Goal: Use online tool/utility: Utilize a website feature to perform a specific function

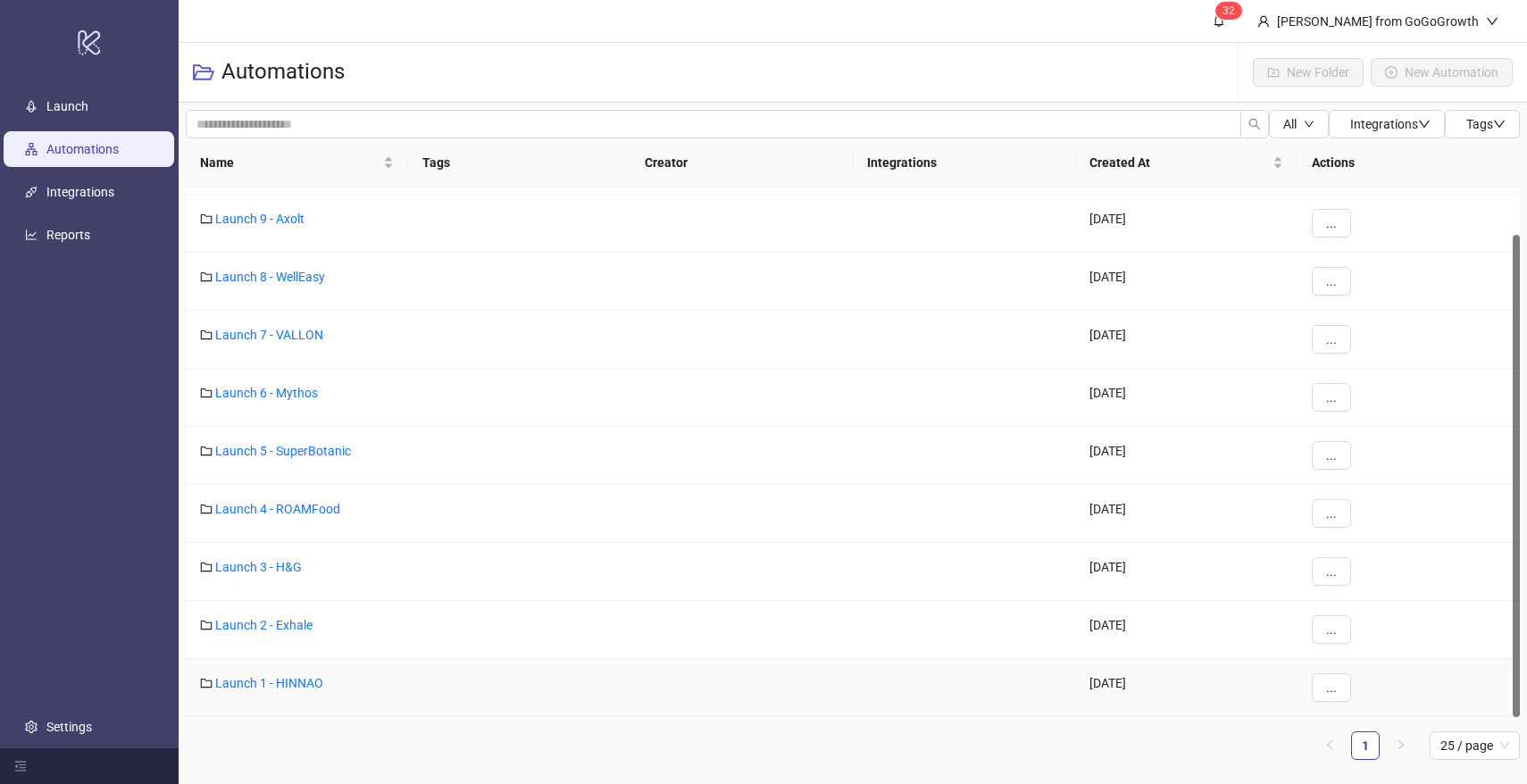
scroll to position [51, 0]
click at [276, 674] on div "Launch 1 - HINNAO" at bounding box center [296, 687] width 223 height 58
click at [276, 682] on link "Launch 1 - HINNAO" at bounding box center [269, 682] width 108 height 14
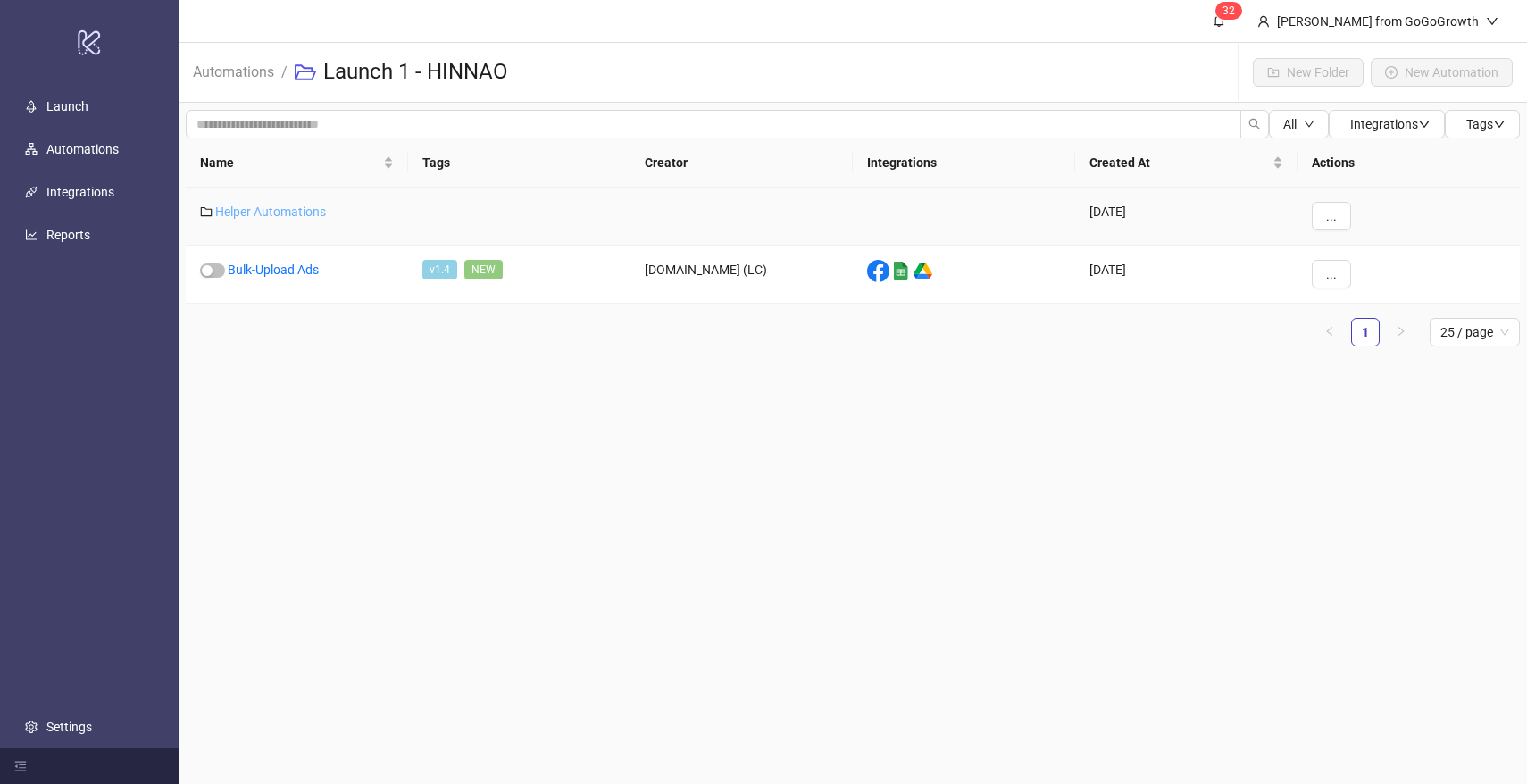
click at [273, 204] on link "Helper Automations" at bounding box center [270, 211] width 111 height 14
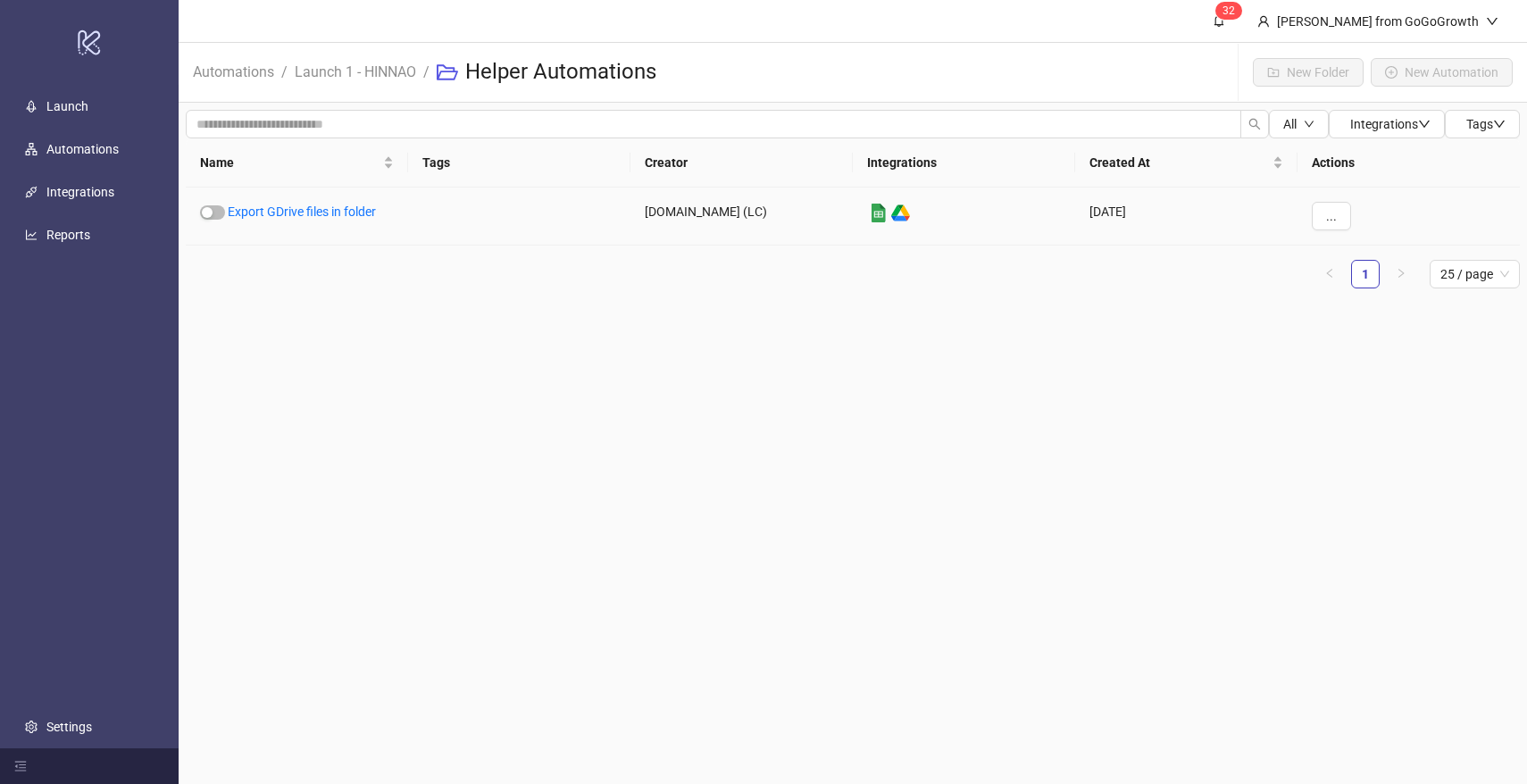
click at [273, 204] on link "Export GDrive files in folder" at bounding box center [301, 211] width 149 height 14
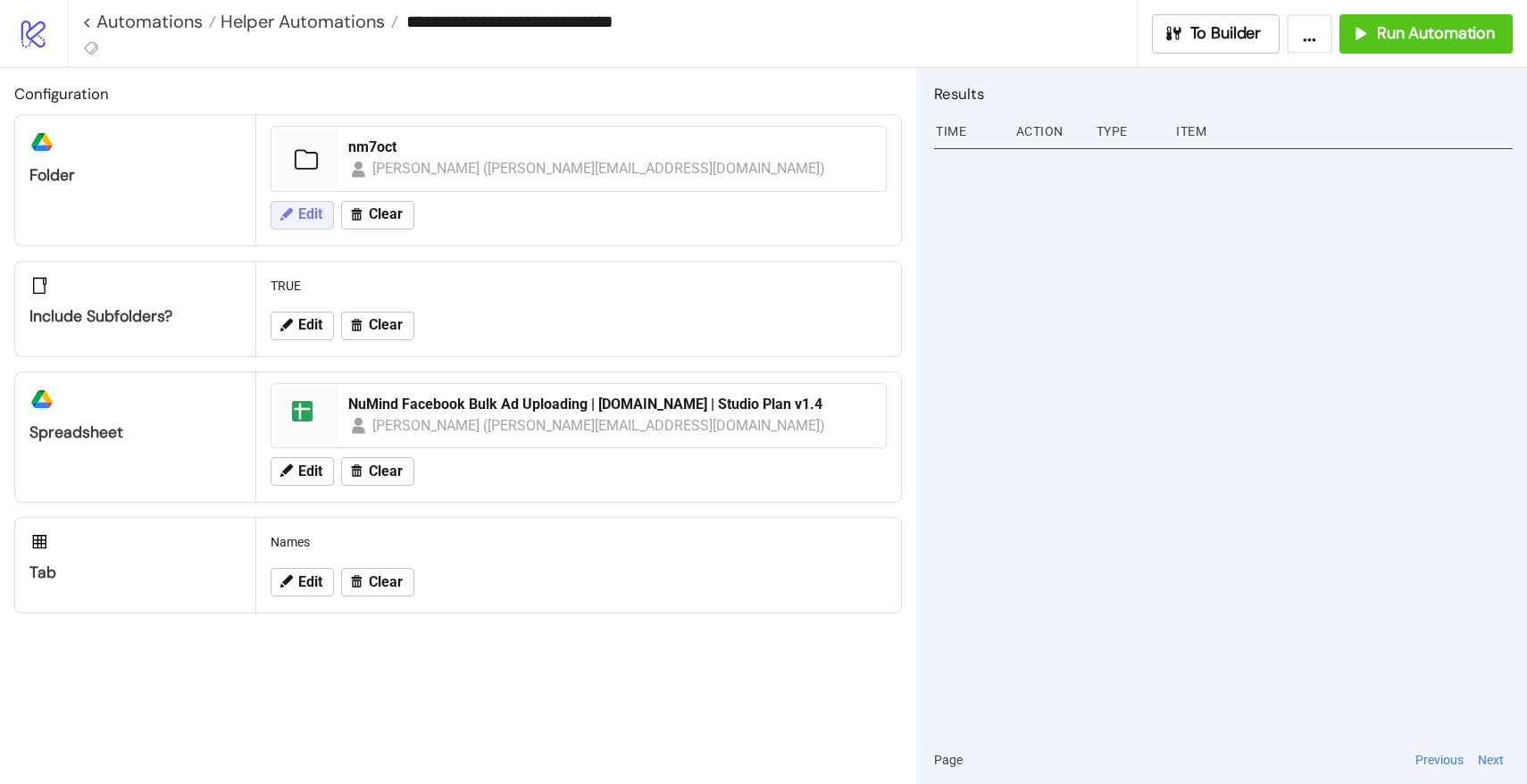
click at [279, 216] on icon at bounding box center [285, 214] width 16 height 16
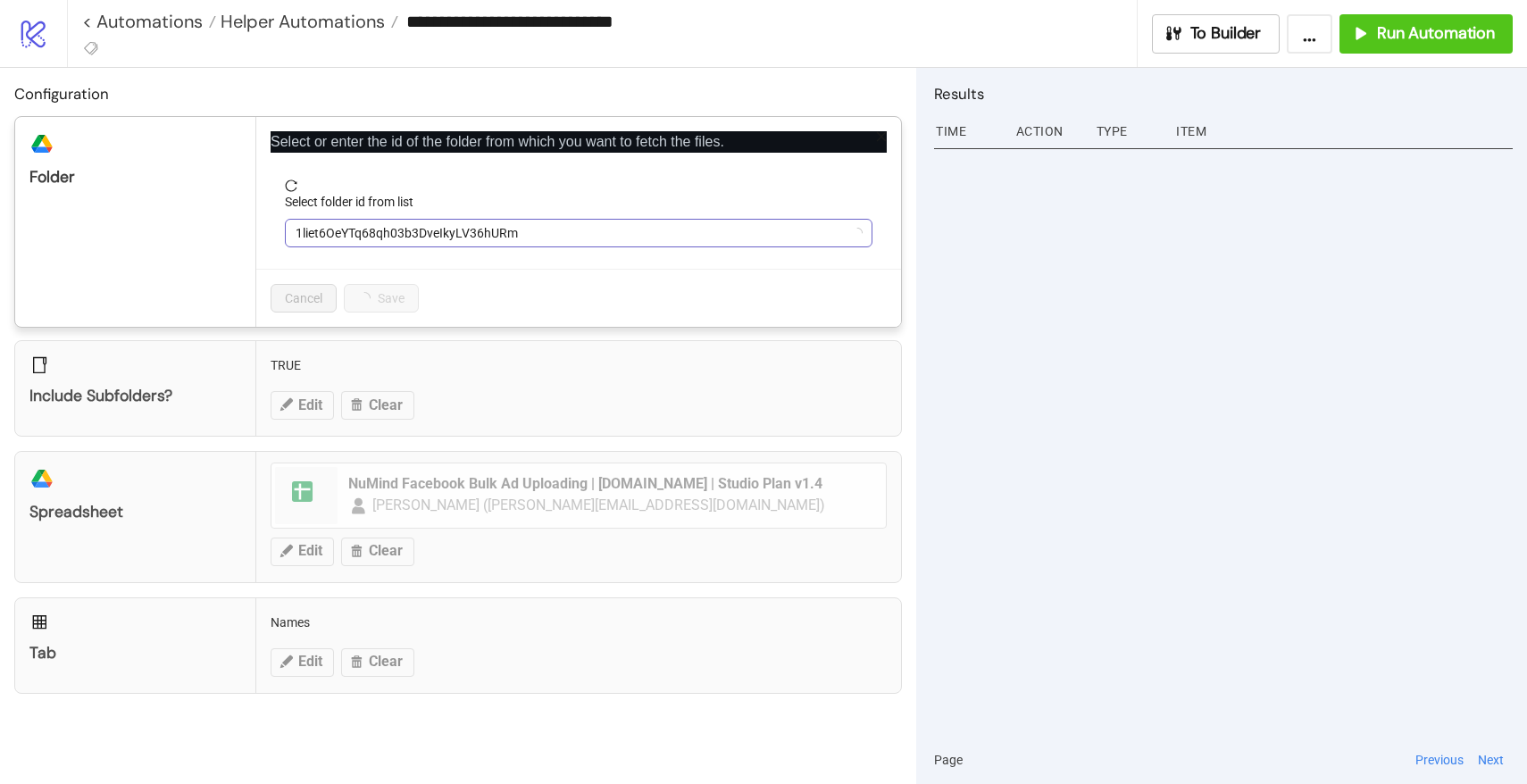
click at [473, 220] on span "1liet6OeYTq68qh03b3DveIkyLV36hURm" at bounding box center [578, 232] width 566 height 27
click at [473, 222] on span "nm7oct" at bounding box center [578, 232] width 566 height 27
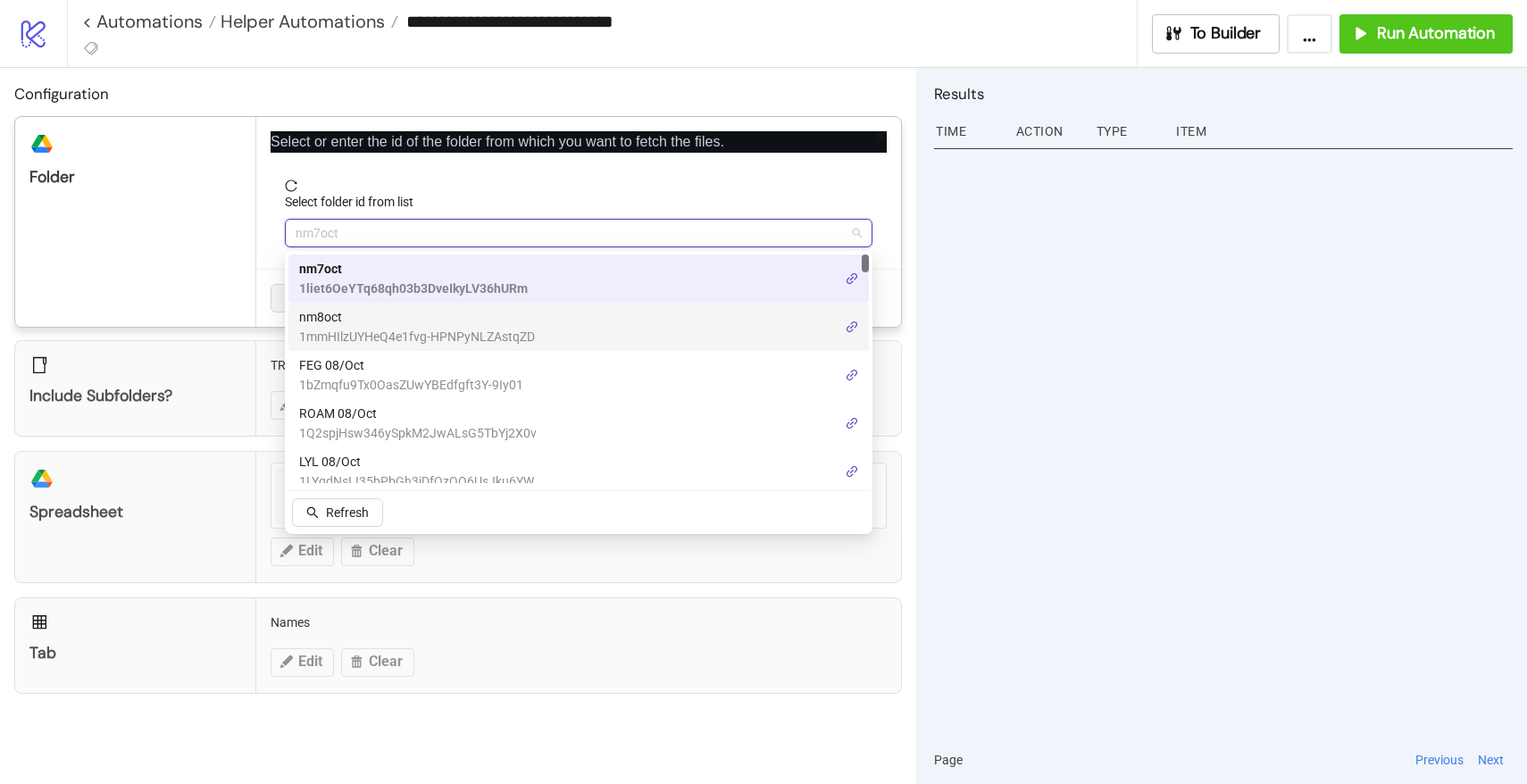
click at [361, 327] on span "1mmHIlzUYHeQ4e1fvg-HPNPyNLZAstqZD" at bounding box center [417, 337] width 236 height 20
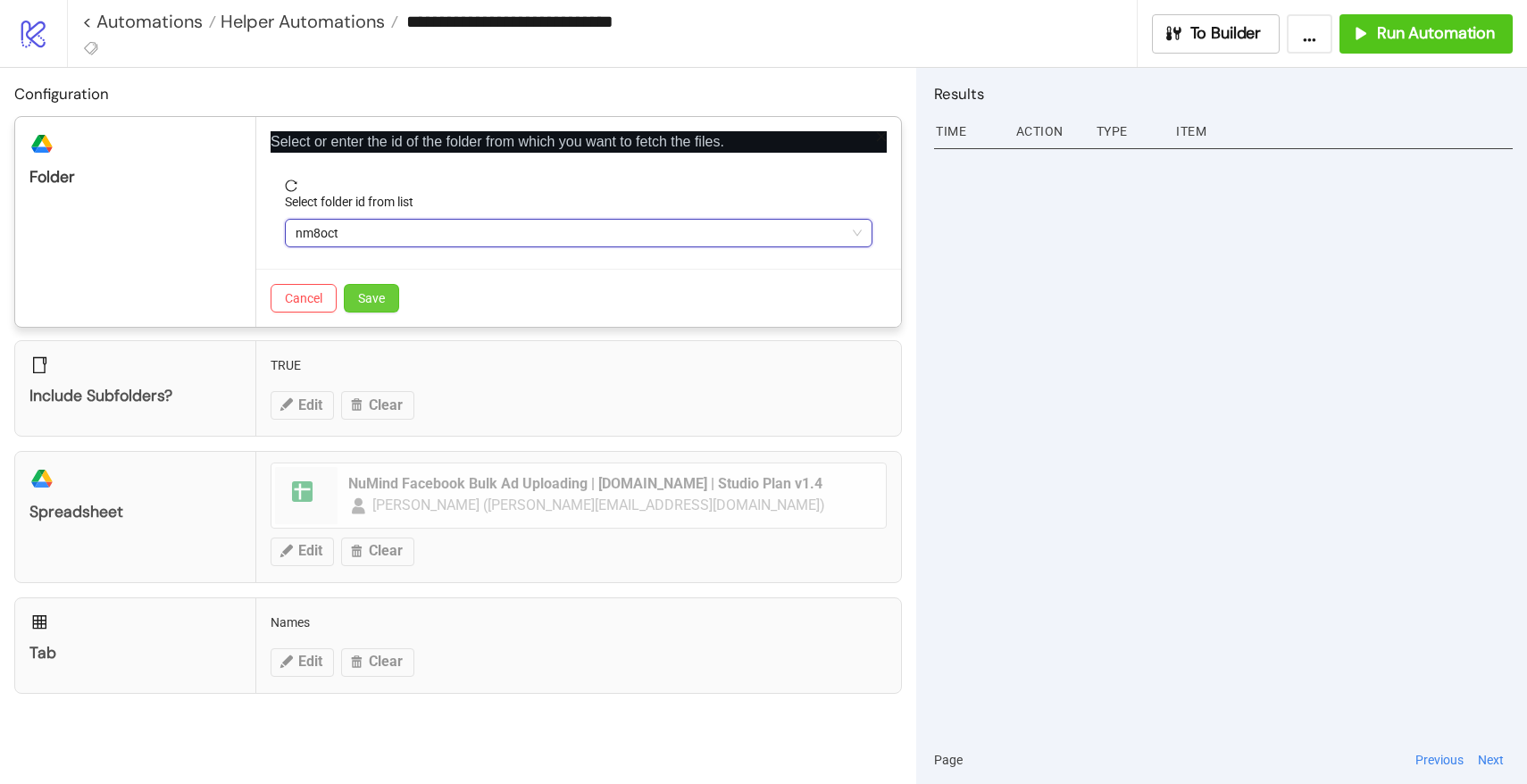
click at [367, 296] on span "Save" at bounding box center [371, 298] width 27 height 14
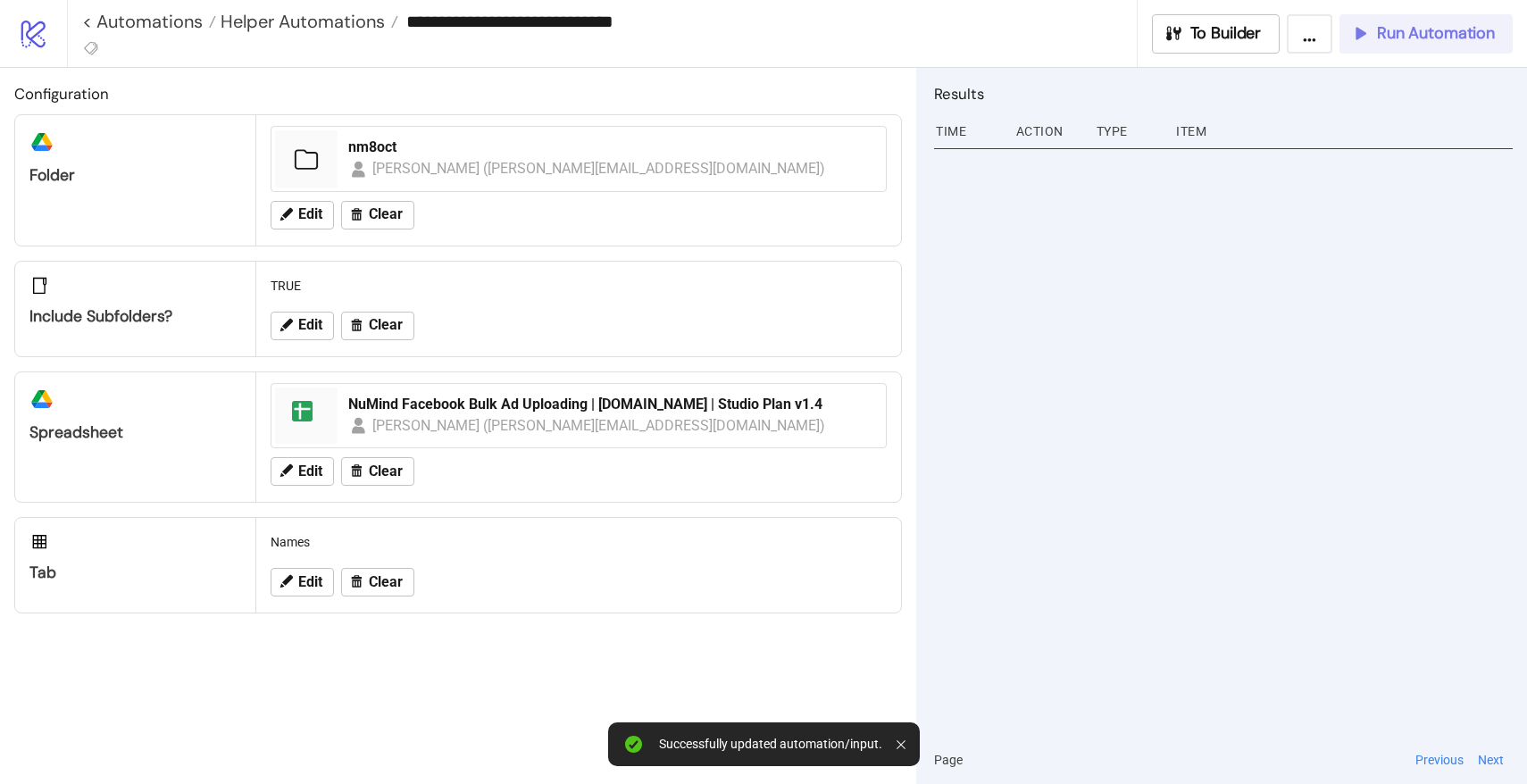
click at [1440, 47] on button "Run Automation" at bounding box center [1426, 33] width 174 height 39
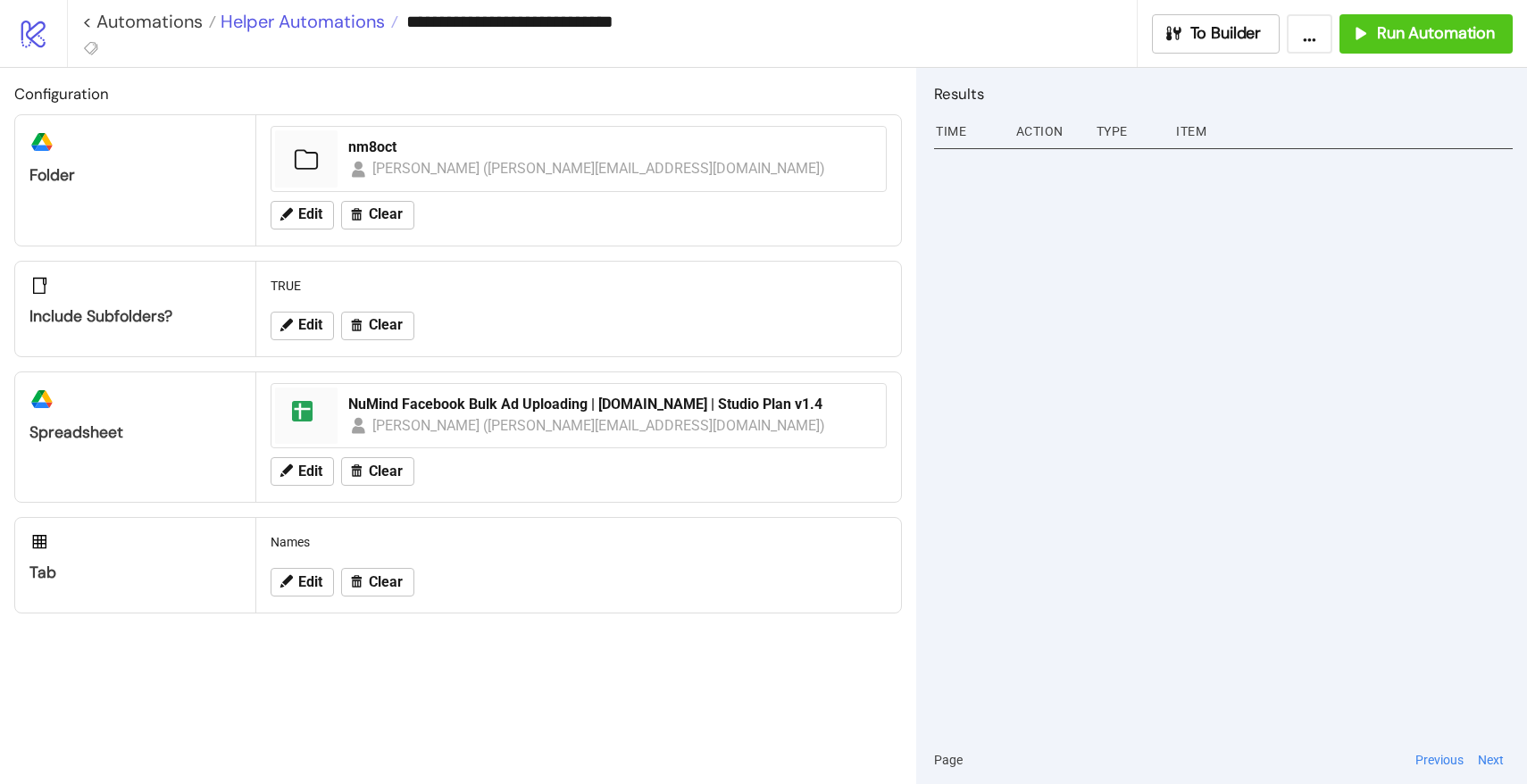
click at [340, 27] on span "Helper Automations" at bounding box center [300, 21] width 169 height 23
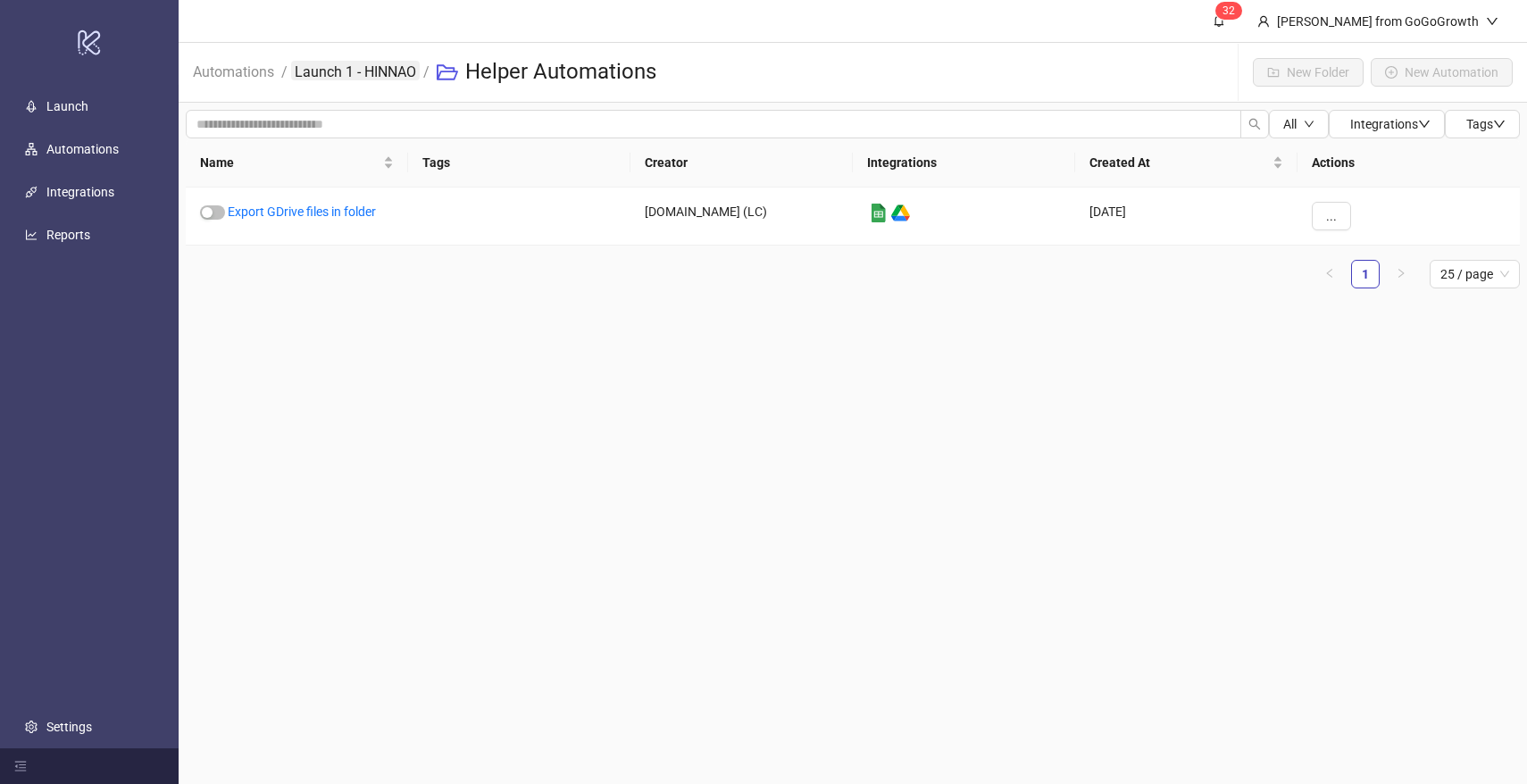
click at [339, 73] on link "Launch 1 - HINNAO" at bounding box center [355, 71] width 129 height 20
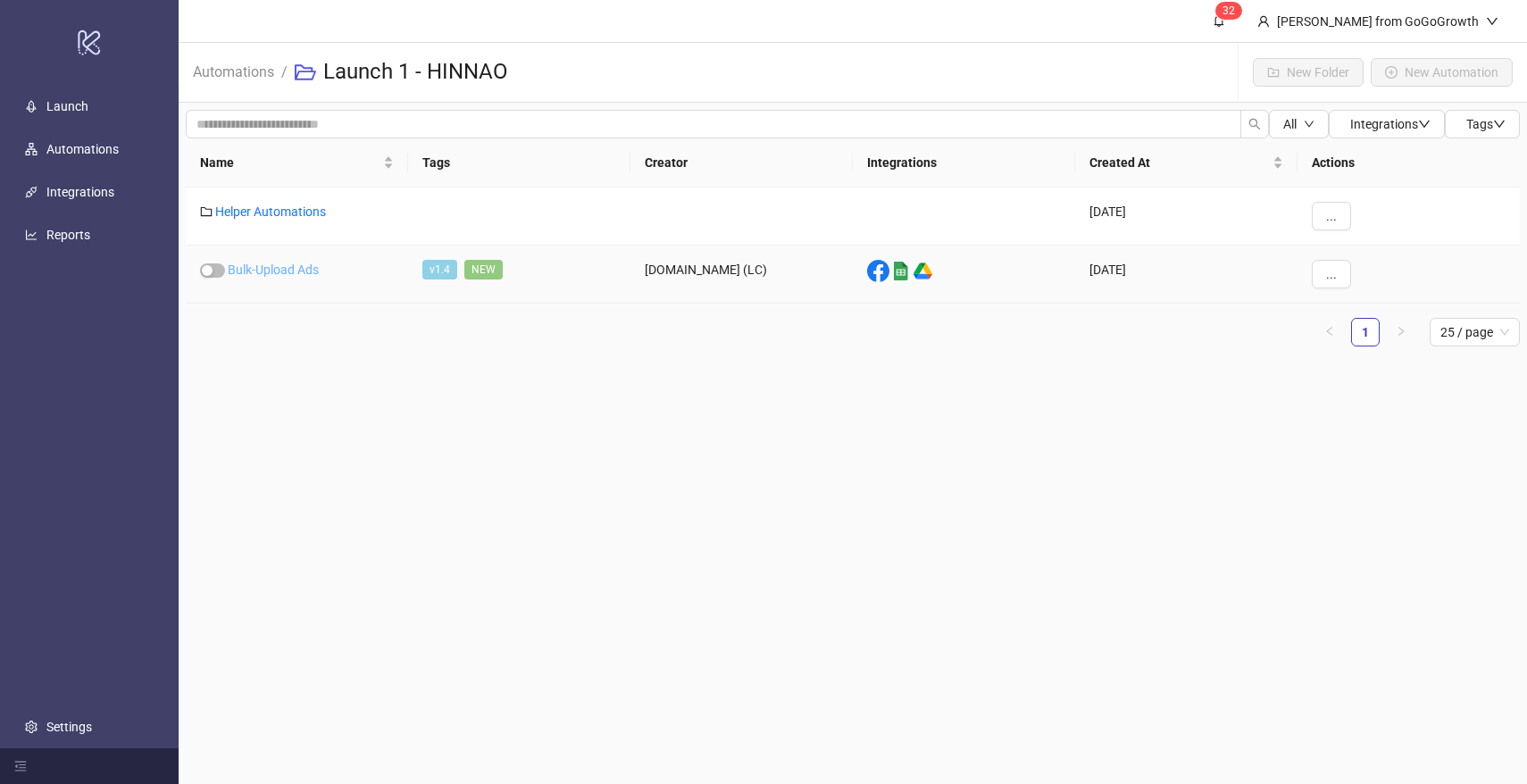
click at [272, 267] on link "Bulk-Upload Ads" at bounding box center [272, 269] width 91 height 14
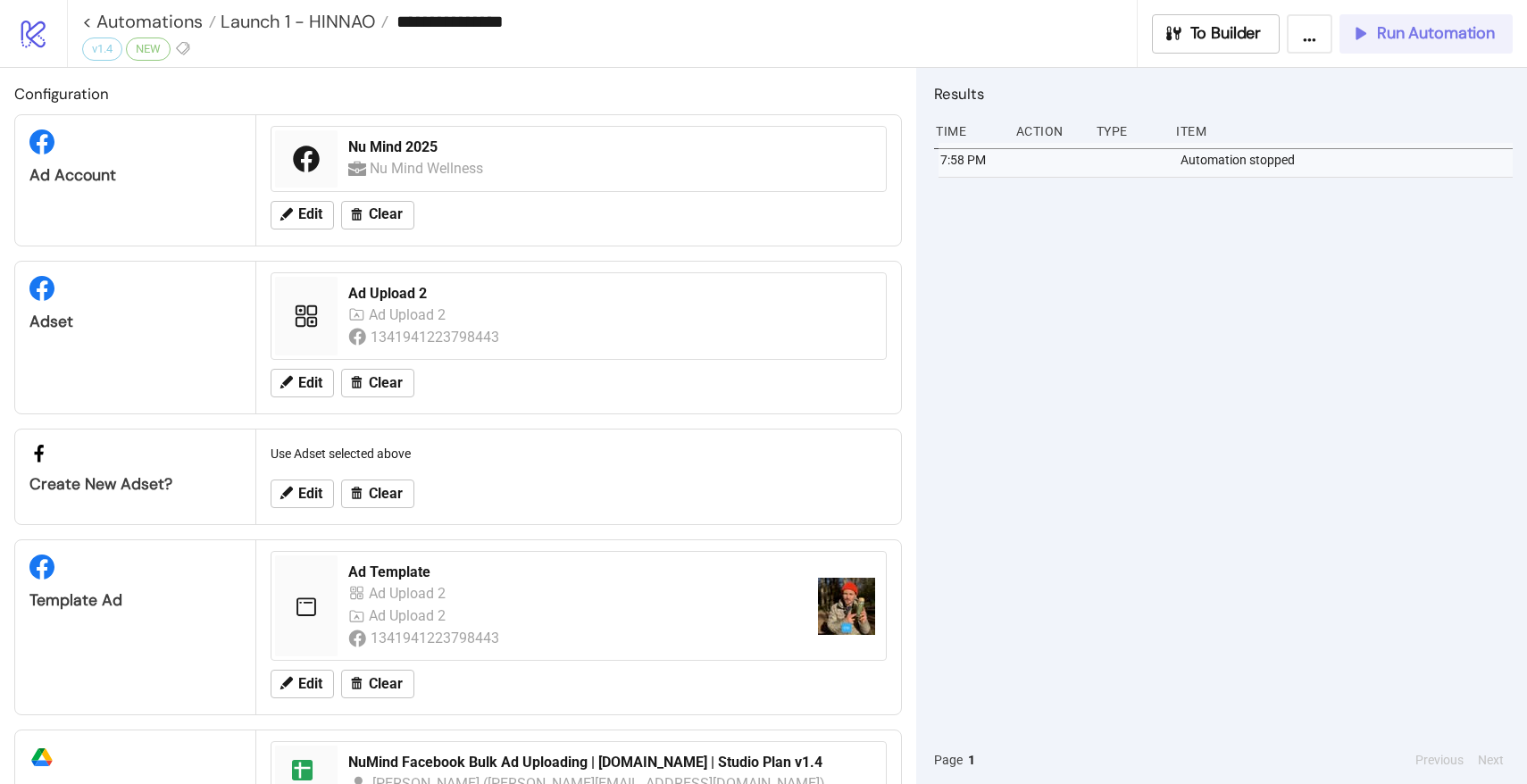
click at [1411, 37] on span "Run Automation" at bounding box center [1436, 33] width 118 height 21
